Goal: Task Accomplishment & Management: Complete application form

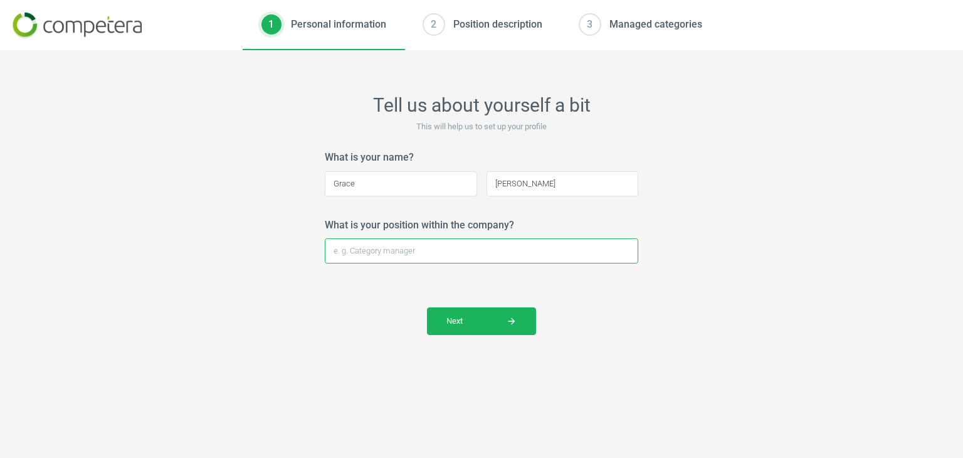
click at [456, 258] on input "What is your position within the company?" at bounding box center [482, 250] width 314 height 25
click at [662, 322] on div "Tell us about yourself a bit This will help us to set up your profile What is y…" at bounding box center [481, 254] width 963 height 408
click at [533, 265] on form "What is your name? [PERSON_NAME] Please enter your full name and make sure the …" at bounding box center [482, 242] width 314 height 184
click at [421, 244] on input "What is your position within the company?" at bounding box center [482, 250] width 314 height 25
type input "Buying Admin Assistant"
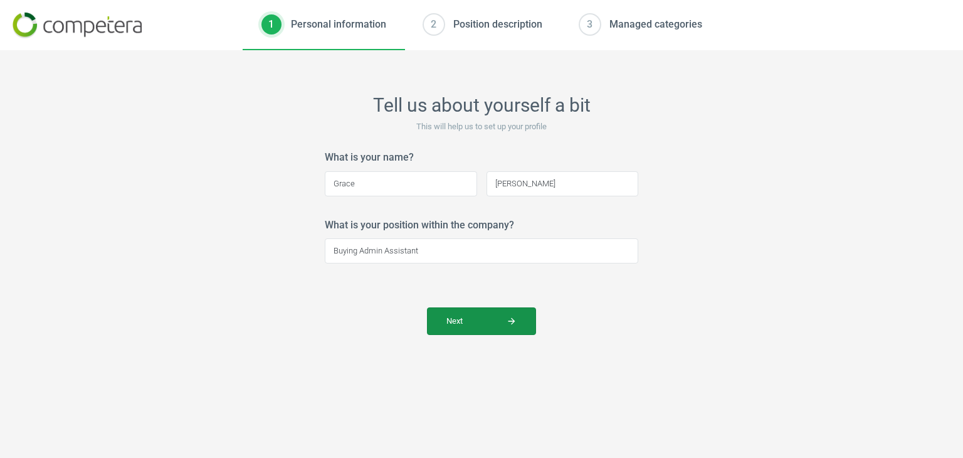
click at [483, 322] on span "Next arrow_forward" at bounding box center [481, 320] width 70 height 11
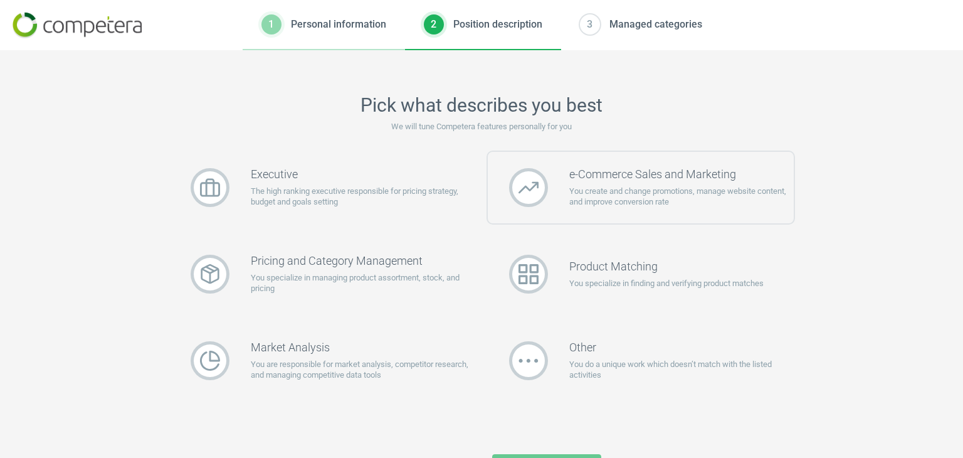
scroll to position [22, 0]
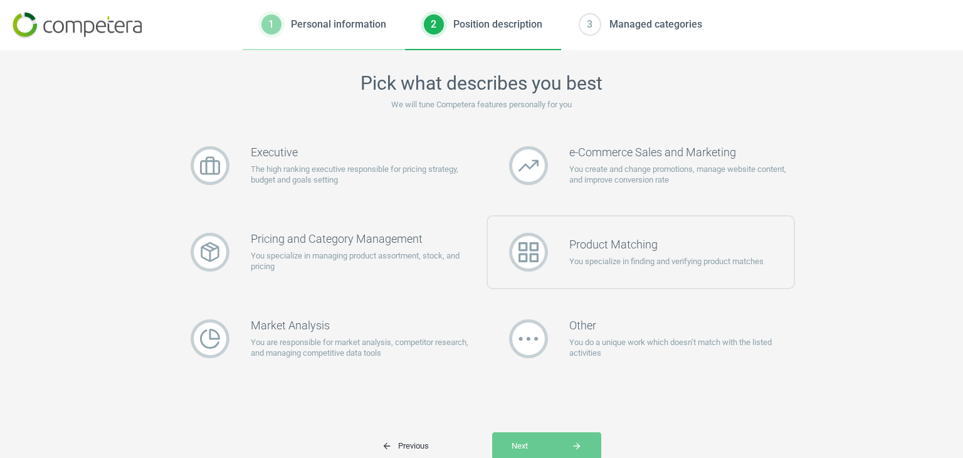
click at [626, 241] on h3 "Product Matching" at bounding box center [666, 245] width 194 height 14
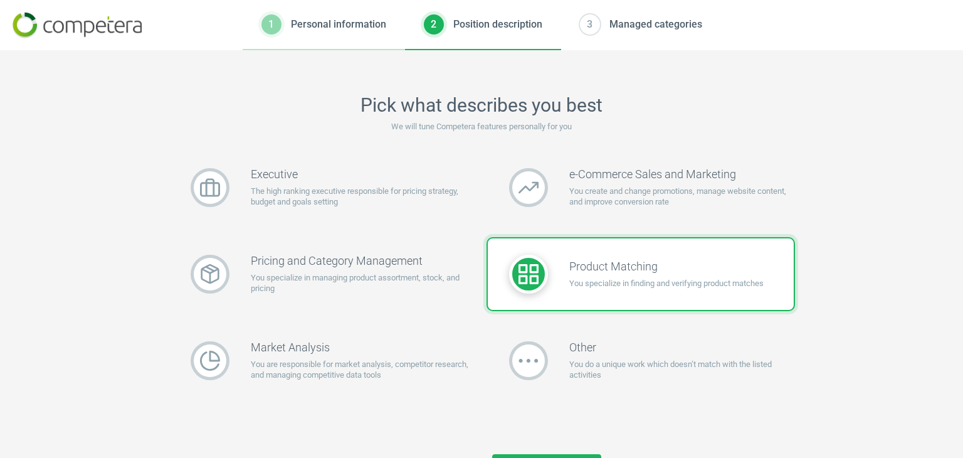
scroll to position [0, 0]
click at [287, 293] on p "You specialize in managing product assortment, stock, and pricing" at bounding box center [363, 283] width 225 height 23
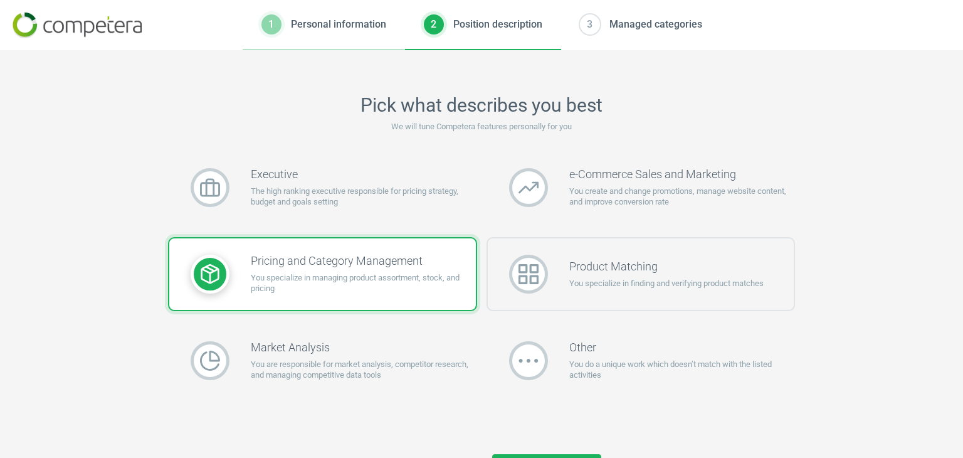
click at [623, 265] on h3 "Product Matching" at bounding box center [666, 267] width 194 height 14
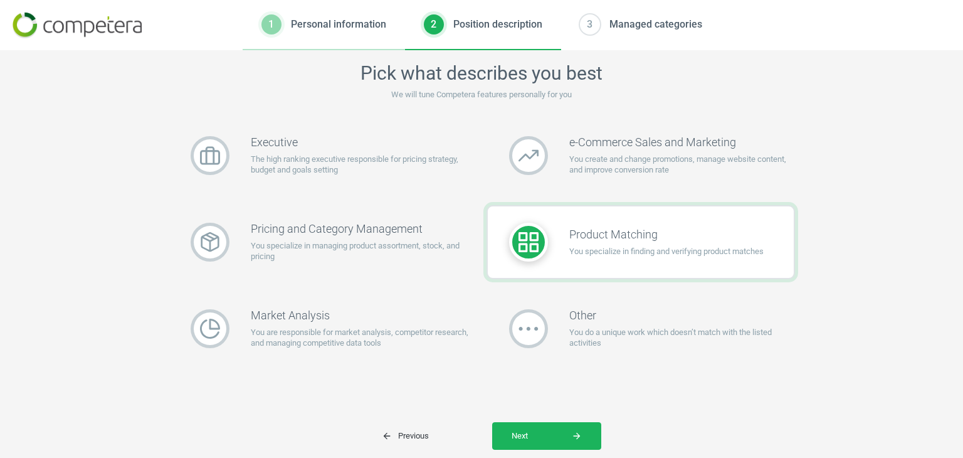
scroll to position [34, 0]
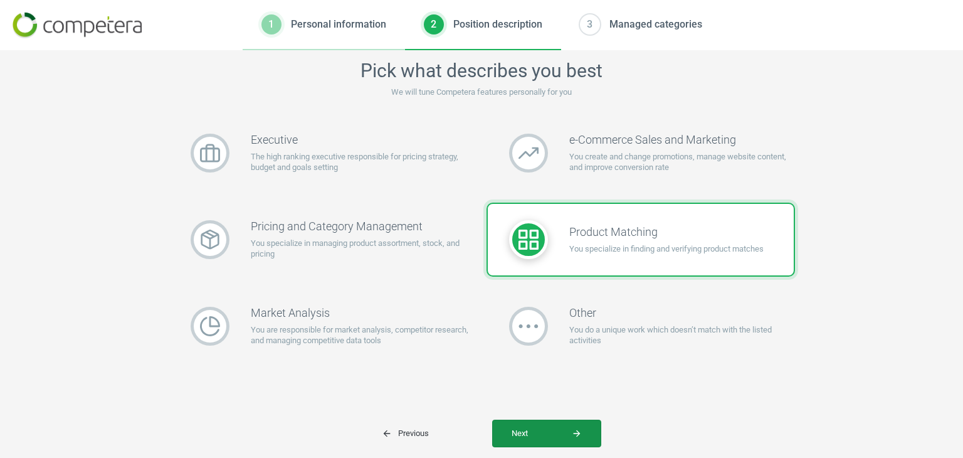
click at [539, 425] on button "Next arrow_forward" at bounding box center [546, 433] width 109 height 28
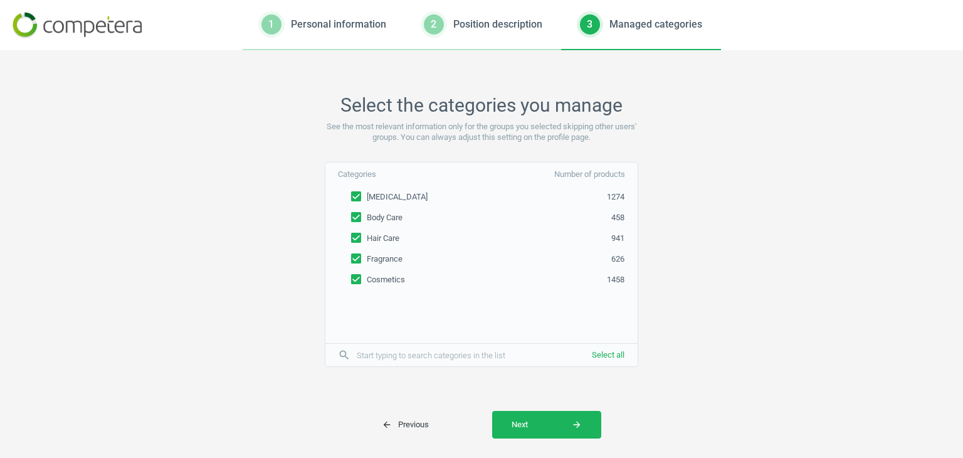
scroll to position [24, 0]
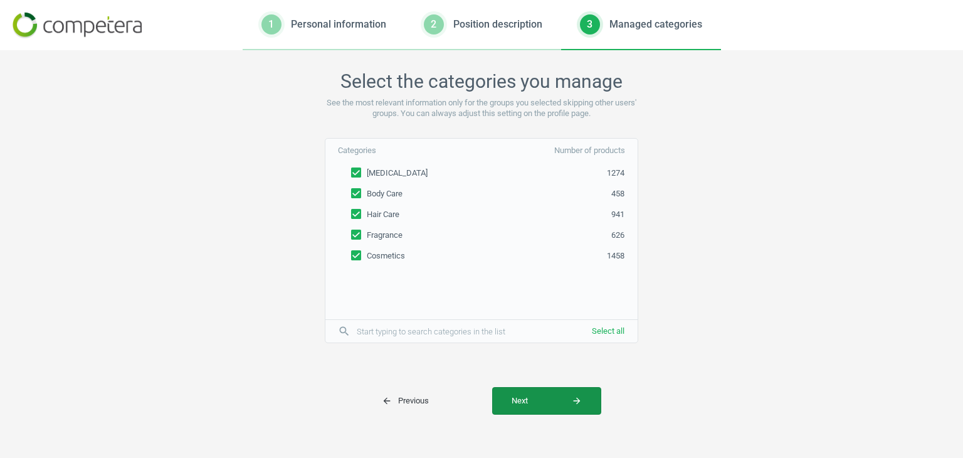
click at [541, 406] on button "Next arrow_forward" at bounding box center [546, 401] width 109 height 28
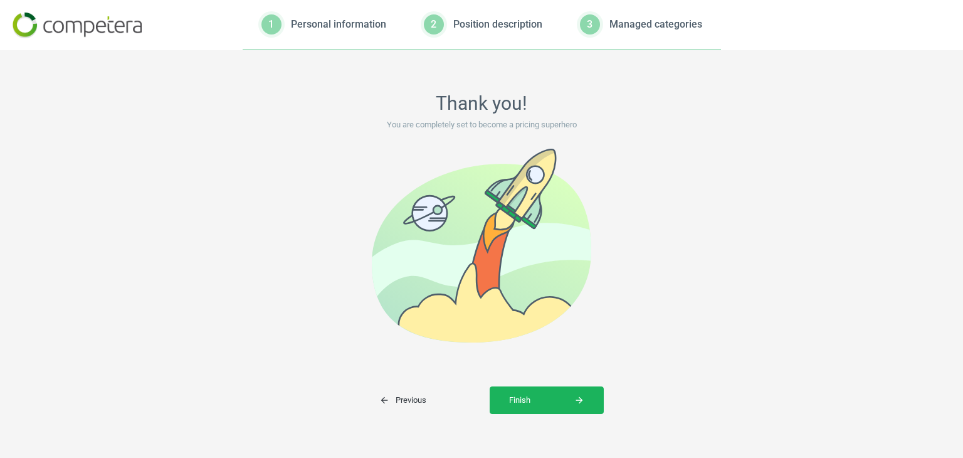
scroll to position [0, 0]
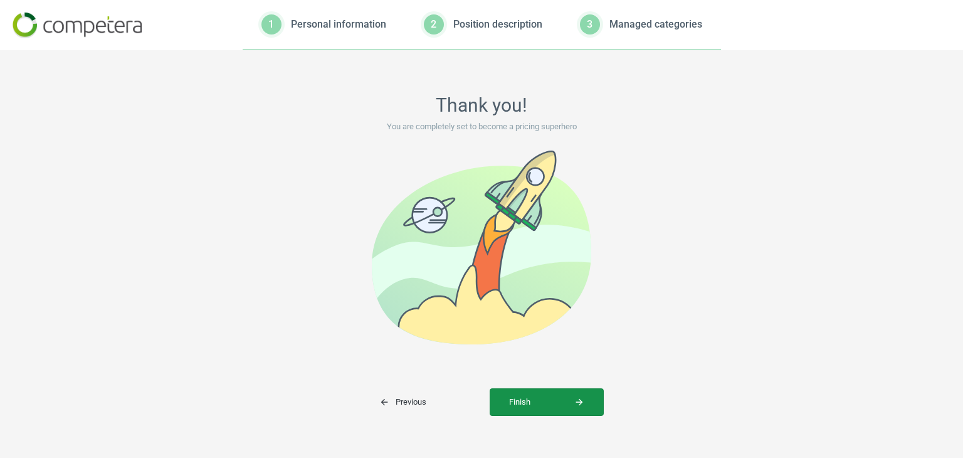
click at [541, 406] on span "Finish arrow_forward" at bounding box center [546, 401] width 75 height 11
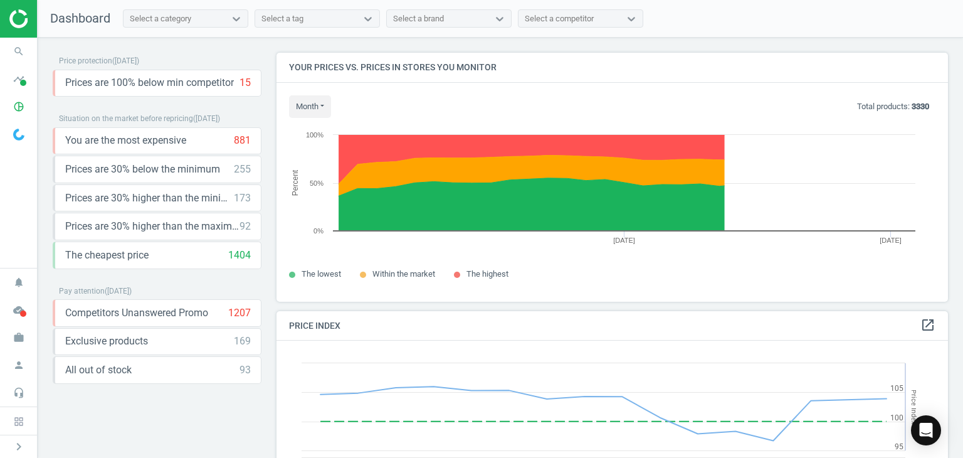
scroll to position [308, 681]
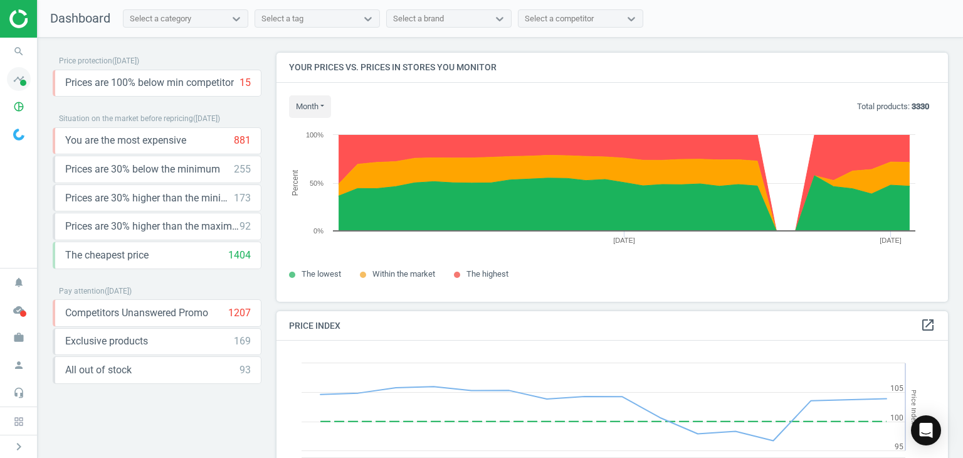
click at [22, 82] on span at bounding box center [23, 83] width 6 height 6
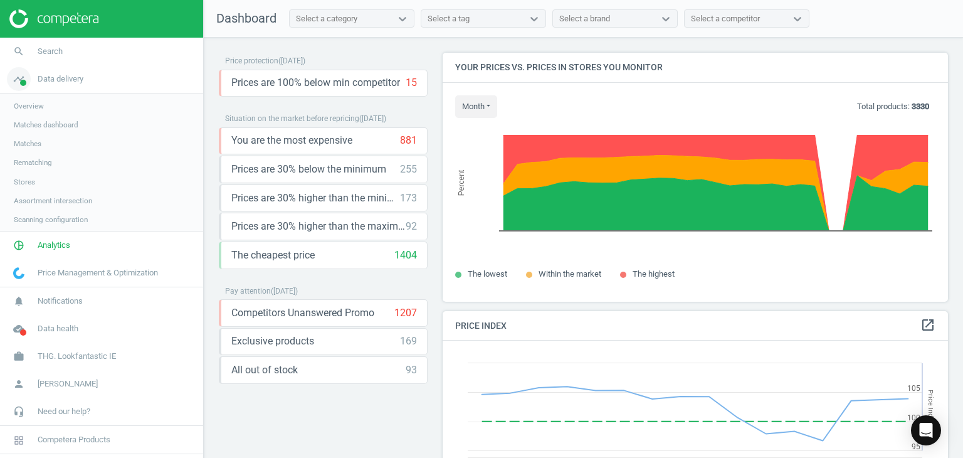
scroll to position [308, 515]
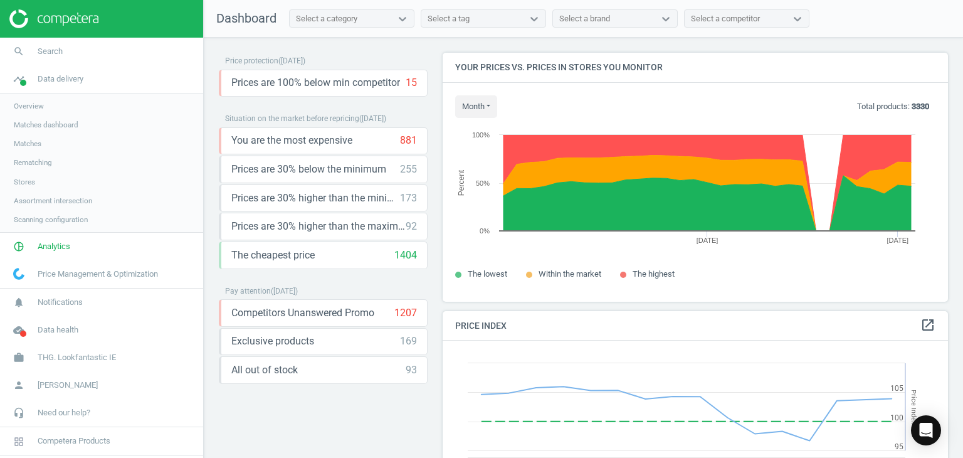
click at [33, 102] on span "Overview" at bounding box center [29, 106] width 30 height 10
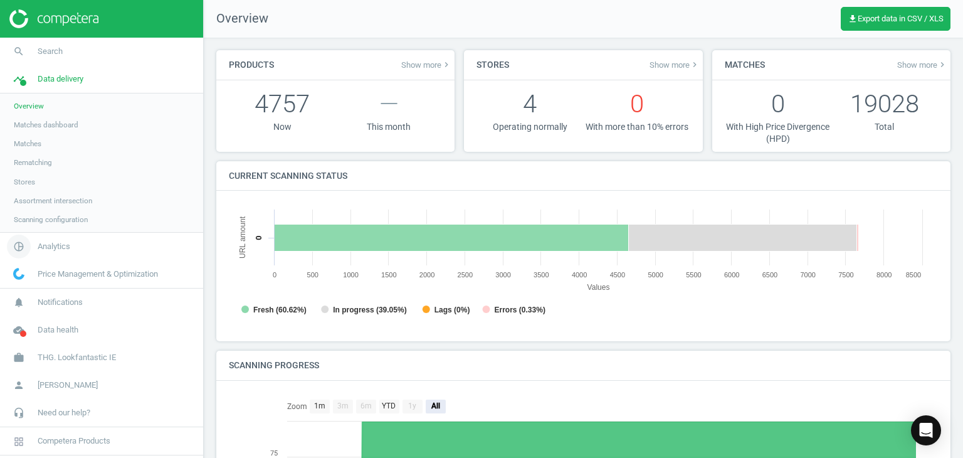
click at [55, 243] on span "Analytics" at bounding box center [54, 246] width 33 height 11
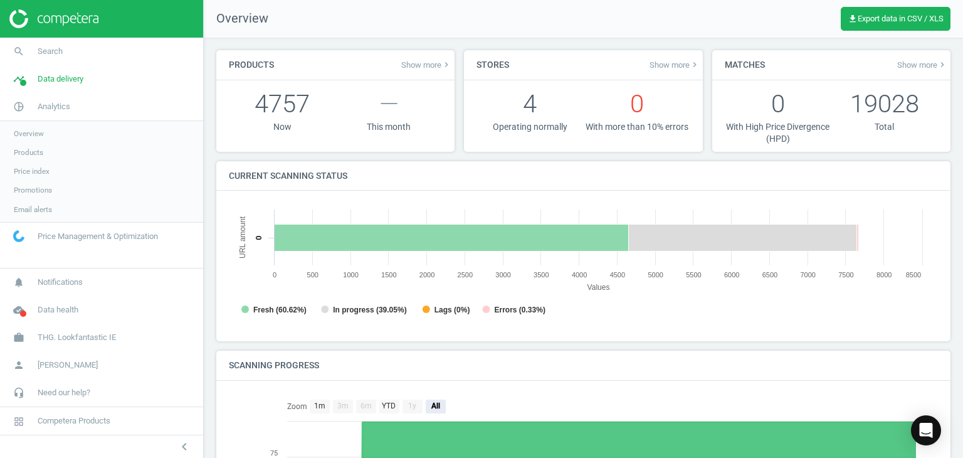
click at [23, 139] on link "Overview" at bounding box center [101, 133] width 203 height 19
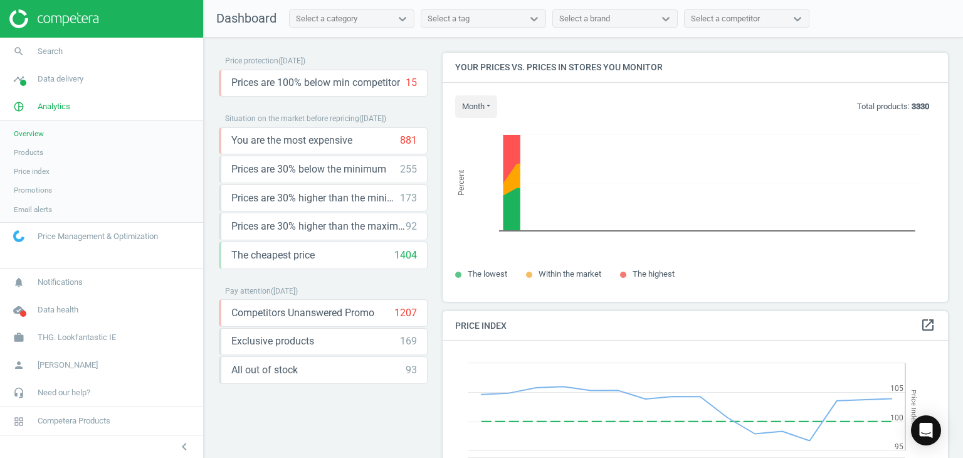
scroll to position [308, 515]
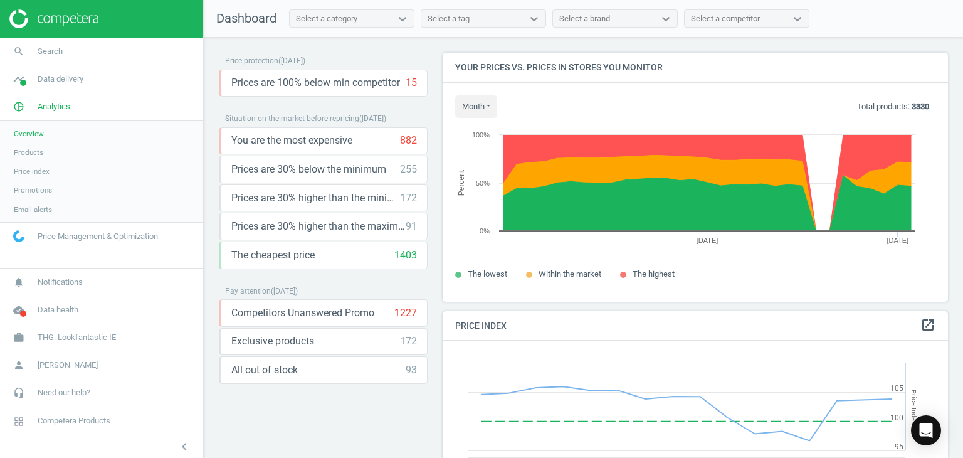
click at [23, 154] on span "Products" at bounding box center [28, 152] width 29 height 10
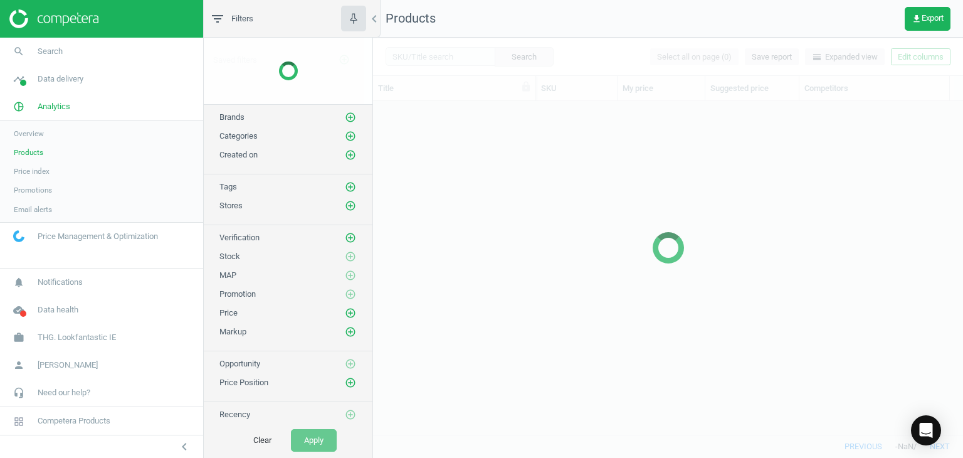
scroll to position [314, 581]
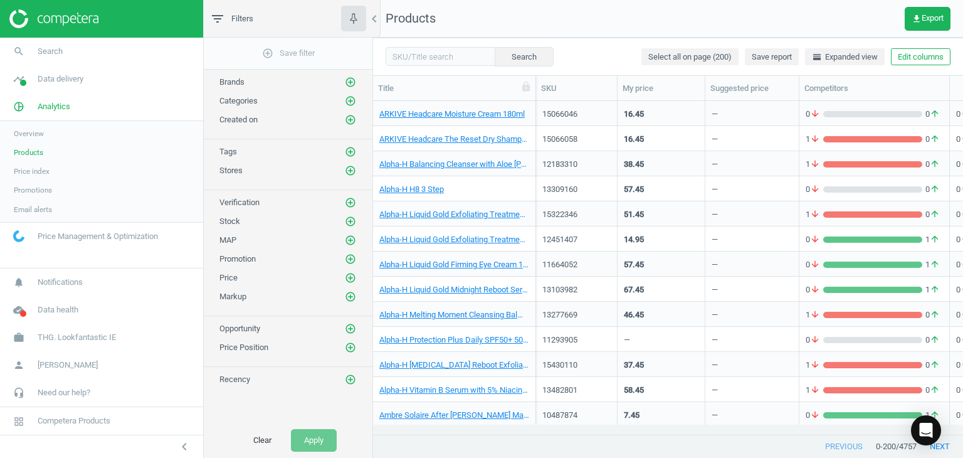
click at [512, 3] on nav "Products get_app Export" at bounding box center [668, 19] width 590 height 38
click at [48, 108] on span "Analytics" at bounding box center [54, 106] width 33 height 11
click at [53, 107] on span "Analytics" at bounding box center [54, 106] width 33 height 11
click at [32, 149] on span "Products" at bounding box center [28, 152] width 29 height 10
